Goal: Book appointment/travel/reservation

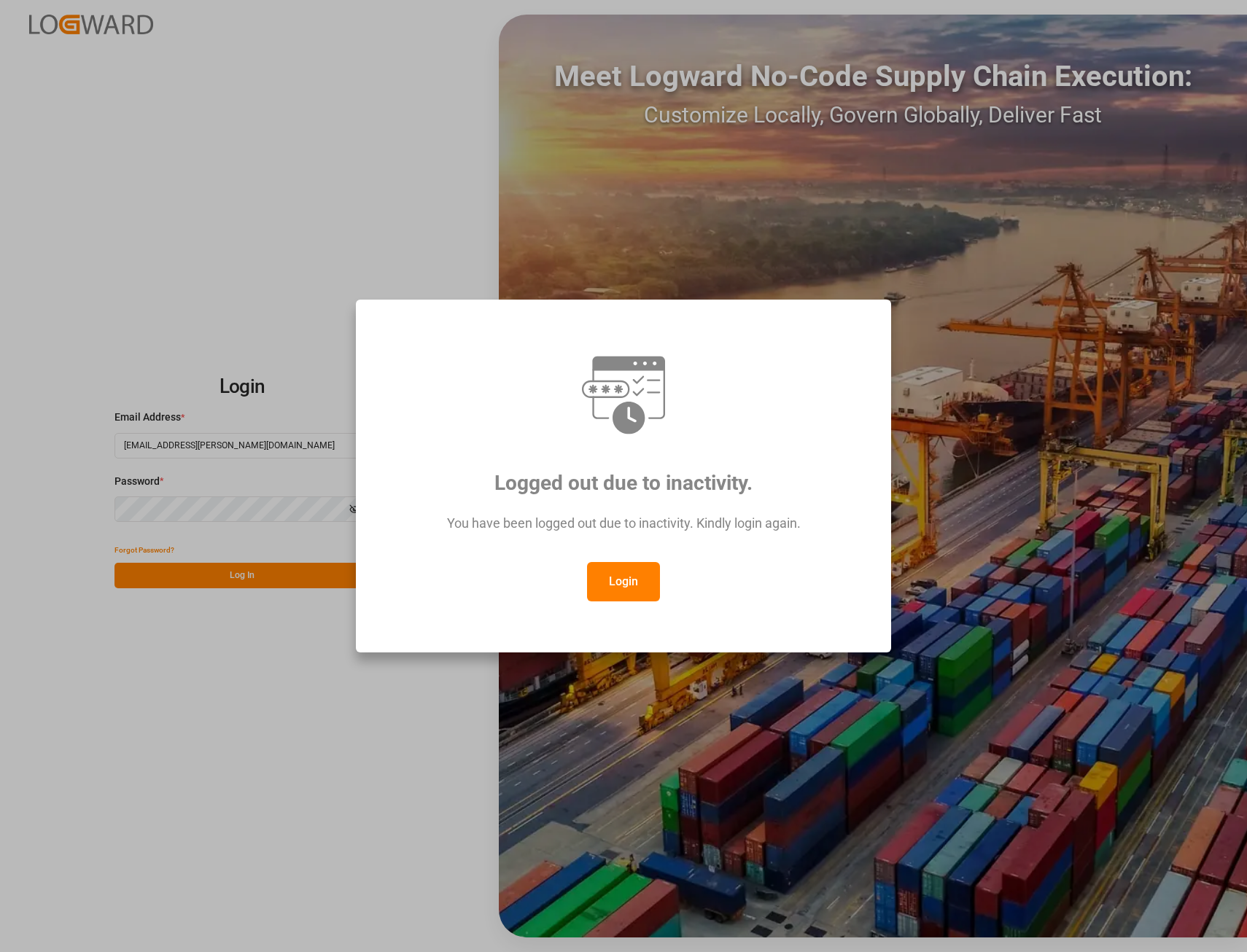
click at [629, 577] on button "Login" at bounding box center [623, 582] width 73 height 39
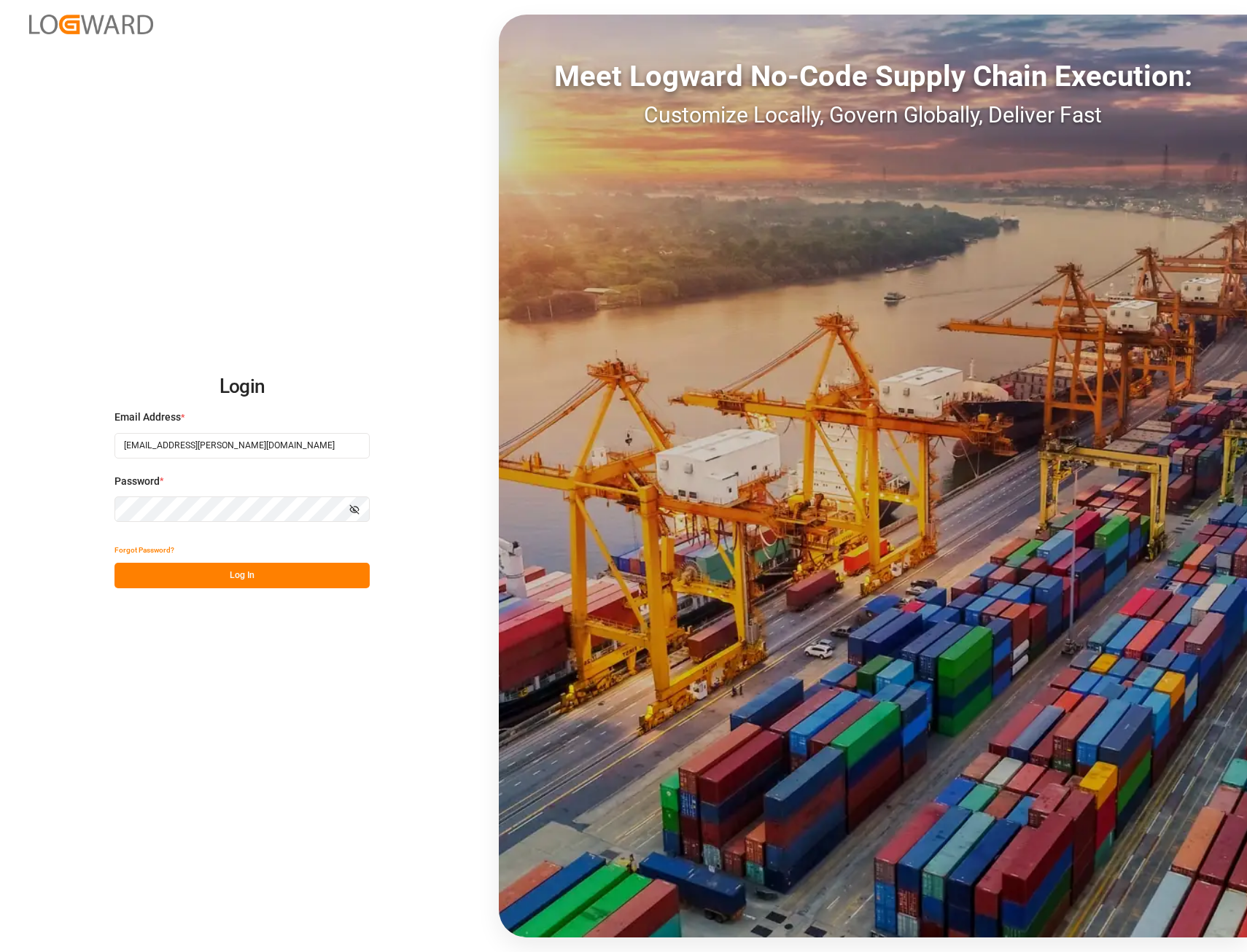
click at [234, 572] on button "Log In" at bounding box center [242, 576] width 255 height 26
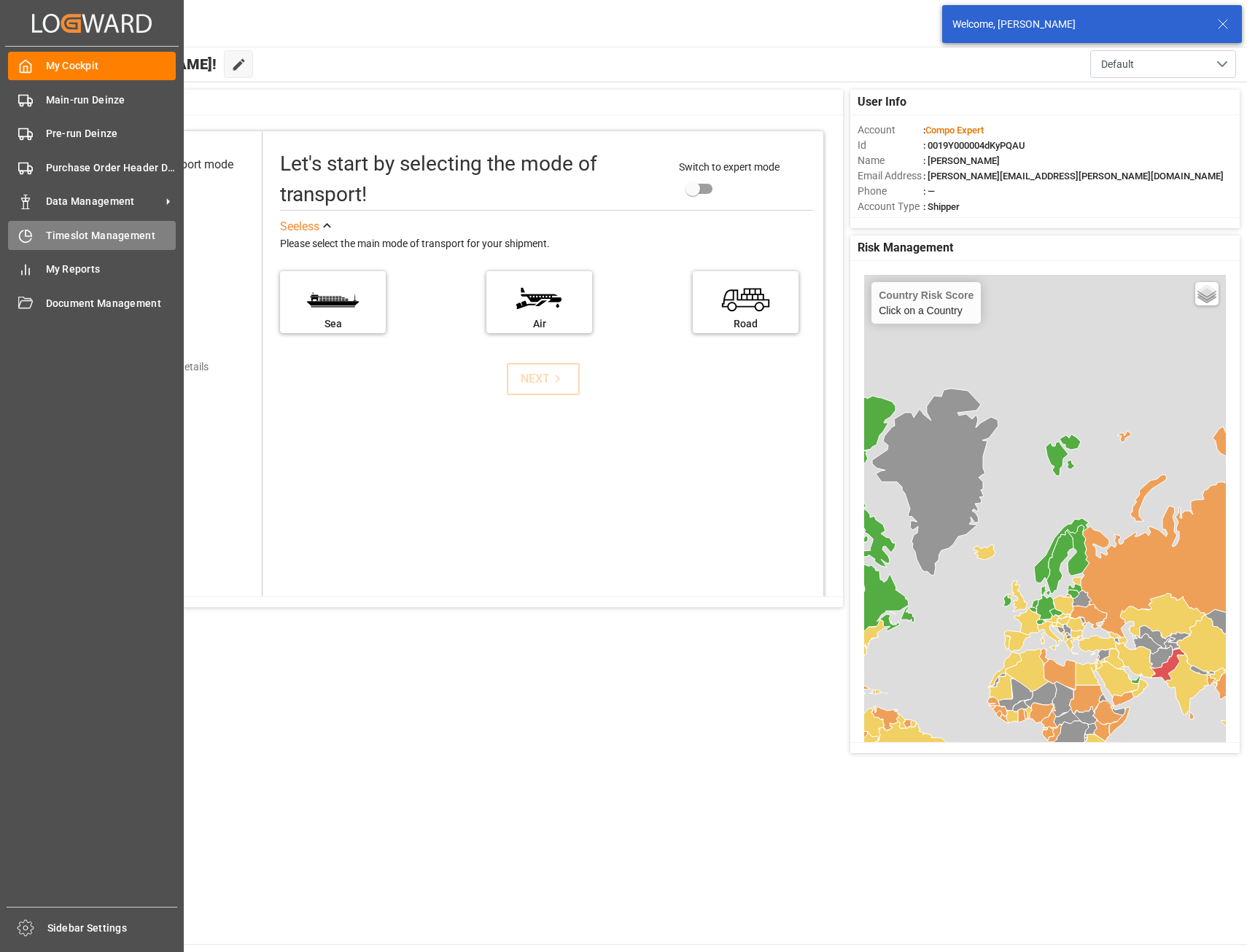
click at [68, 229] on span "Timeslot Management" at bounding box center [111, 236] width 131 height 15
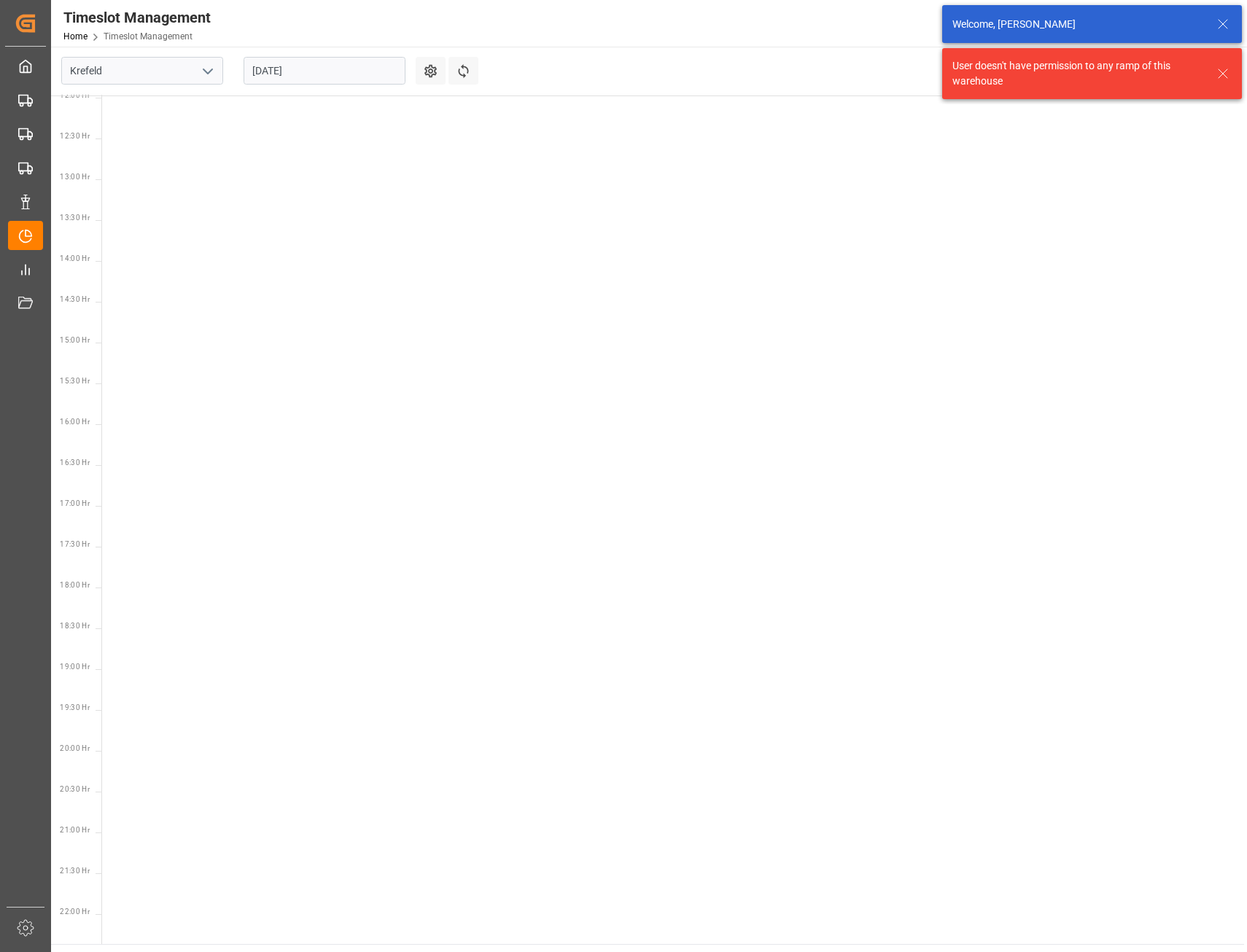
scroll to position [1001, 0]
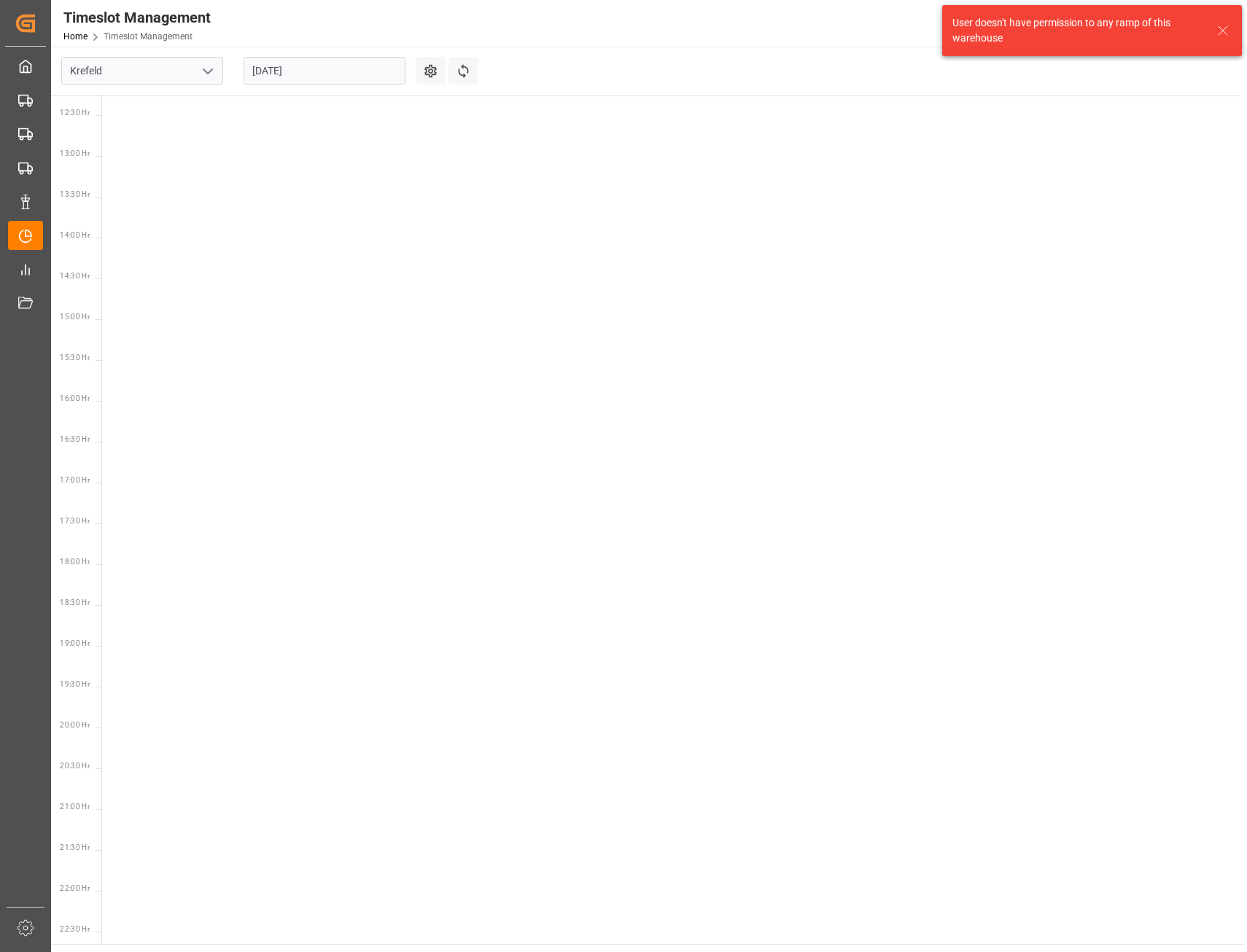
click at [204, 75] on icon "open menu" at bounding box center [207, 71] width 17 height 17
click at [151, 98] on div "Deinze" at bounding box center [143, 104] width 161 height 33
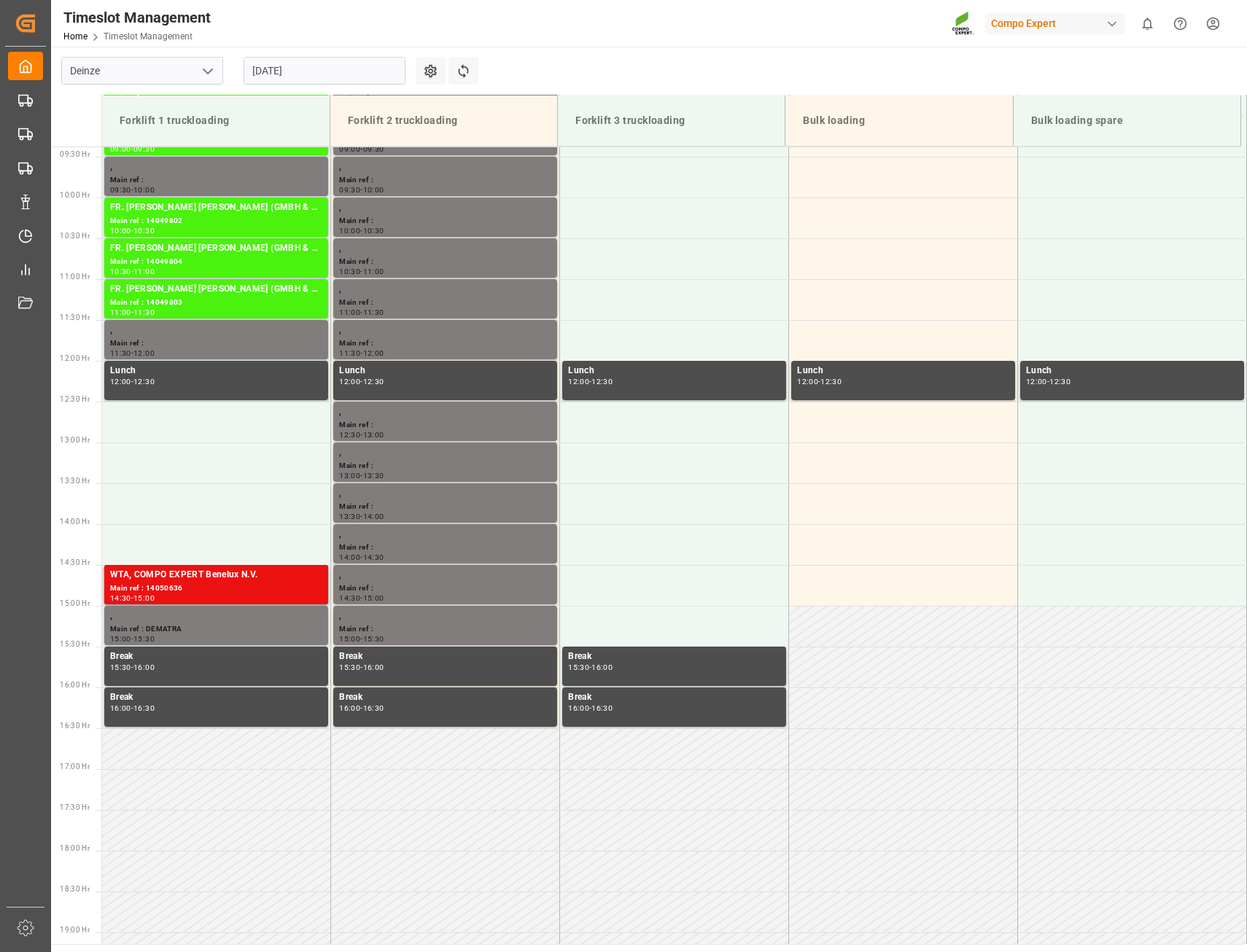
scroll to position [761, 0]
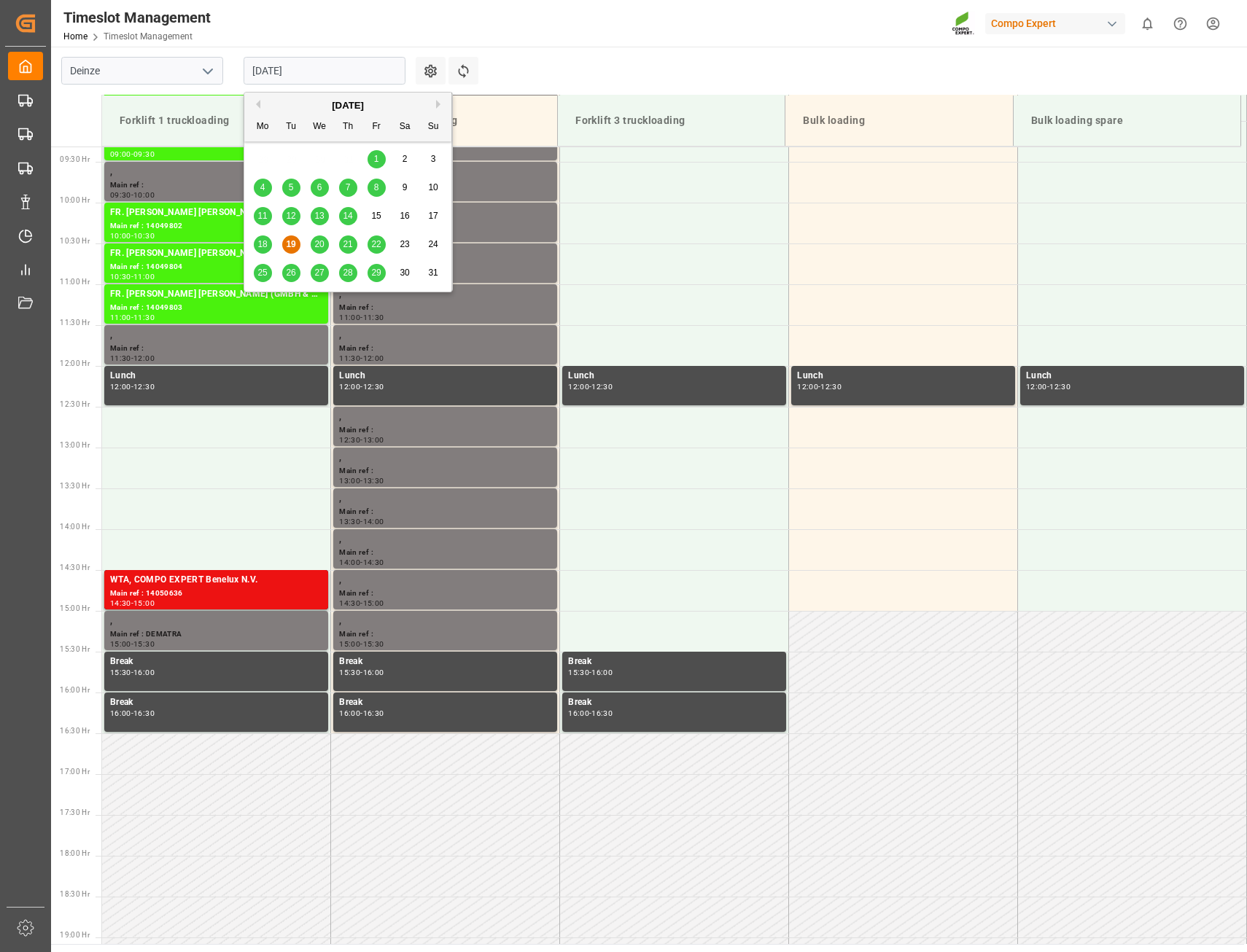
click at [336, 68] on input "[DATE]" at bounding box center [324, 71] width 162 height 28
click at [322, 243] on span "20" at bounding box center [319, 245] width 10 height 11
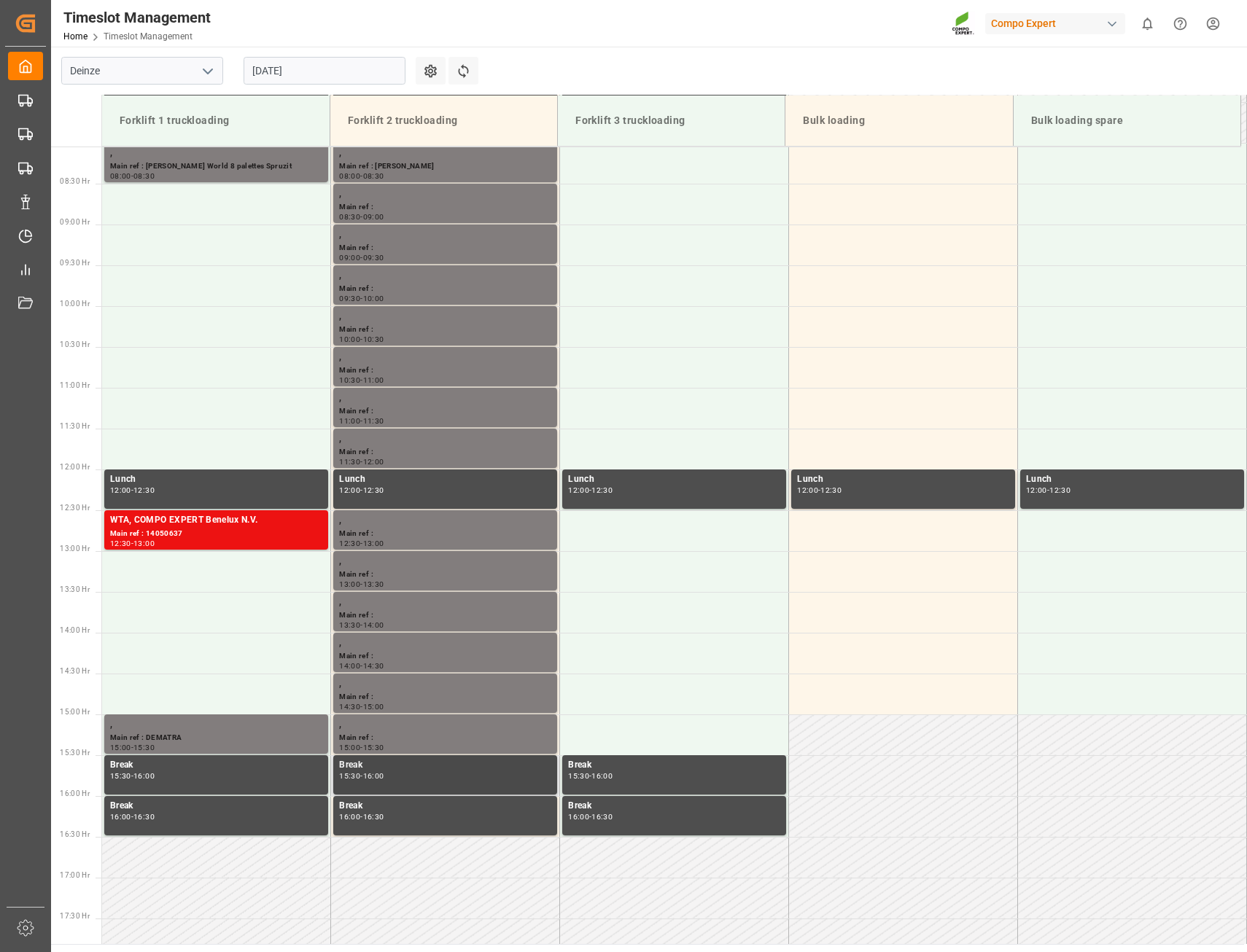
scroll to position [615, 0]
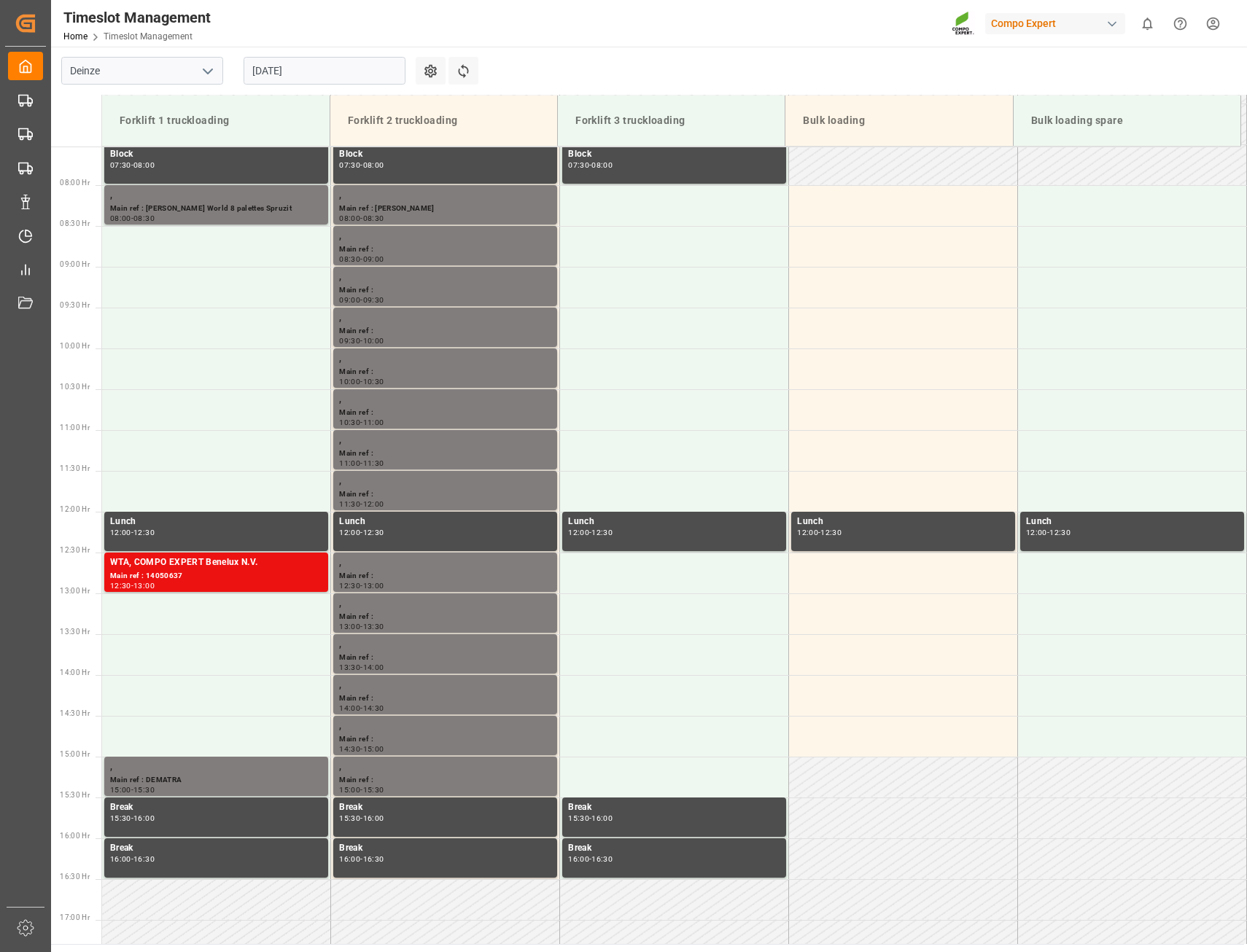
click at [339, 77] on input "[DATE]" at bounding box center [324, 71] width 162 height 28
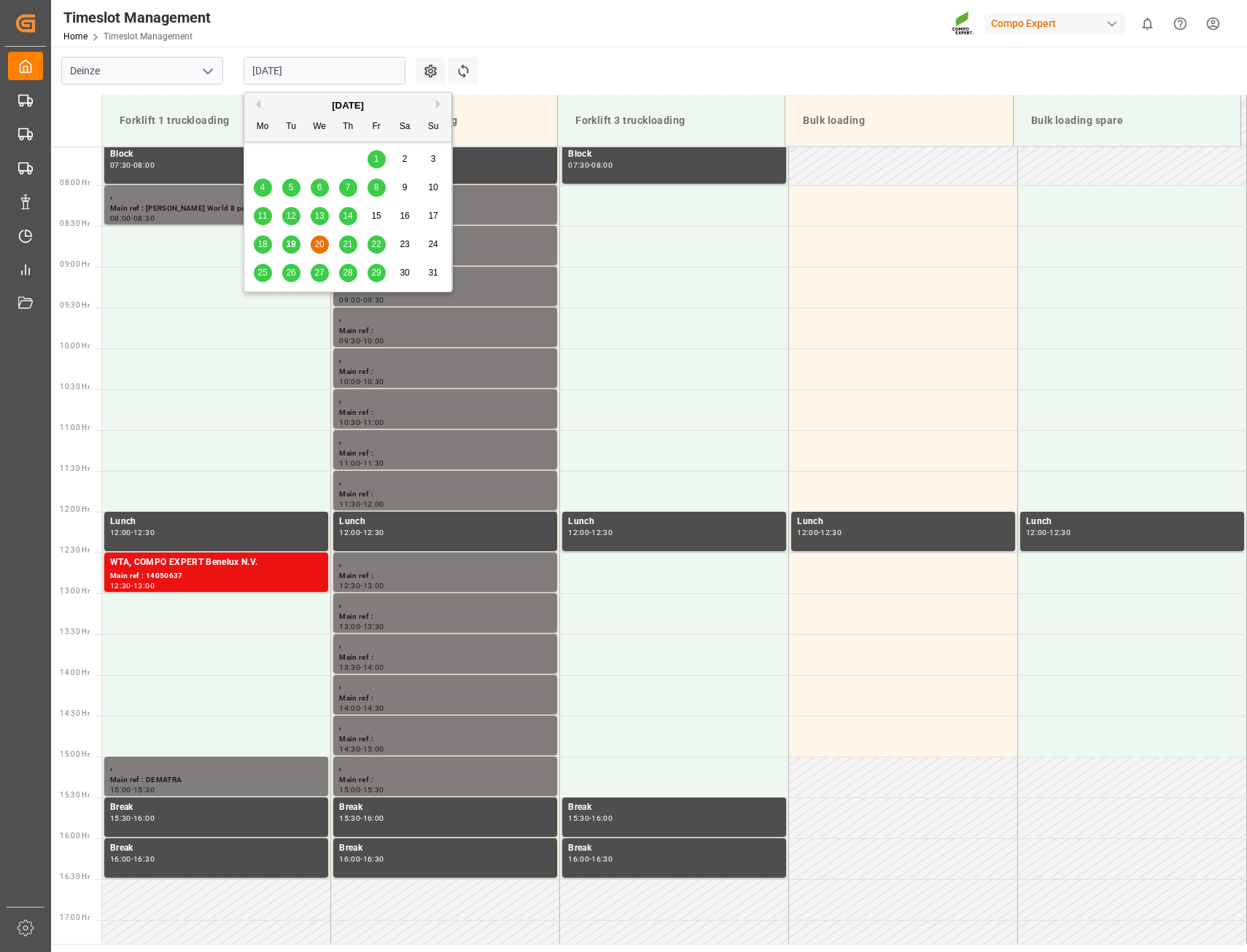
click at [354, 243] on div "21" at bounding box center [348, 245] width 18 height 17
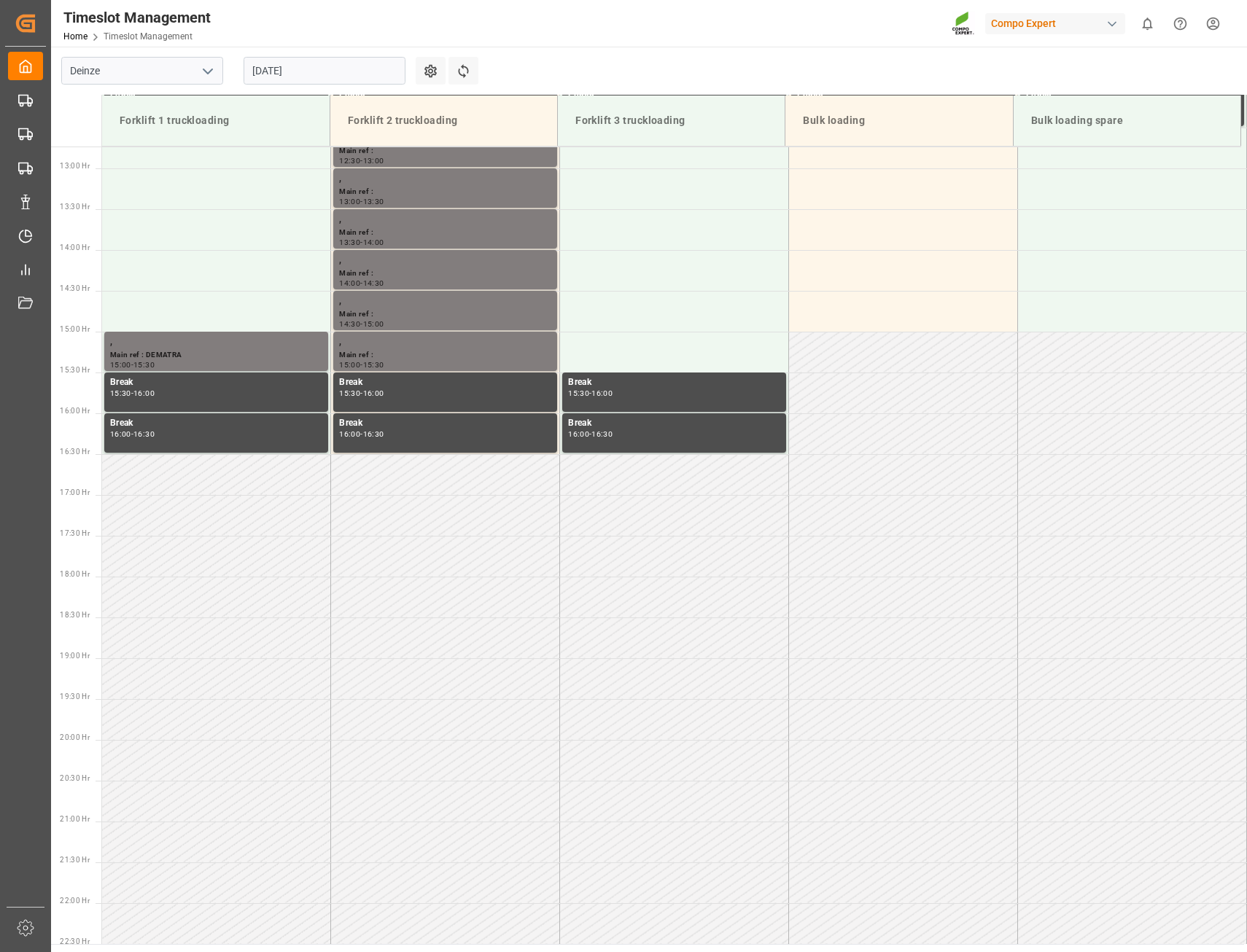
scroll to position [1052, 0]
